Goal: Navigation & Orientation: Go to known website

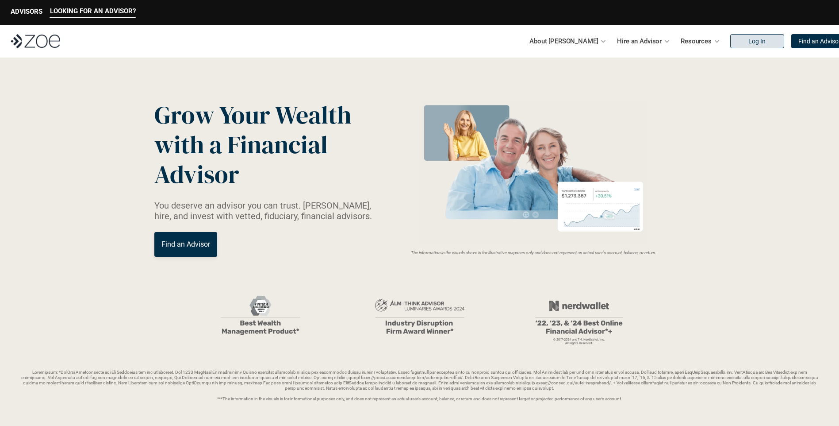
click at [730, 42] on link "Log In" at bounding box center [757, 41] width 54 height 14
drag, startPoint x: 729, startPoint y: 38, endPoint x: 738, endPoint y: 31, distance: 12.3
click at [730, 38] on link "Log In" at bounding box center [757, 41] width 54 height 14
click at [746, 46] on link "Log In" at bounding box center [757, 41] width 54 height 14
